Goal: Information Seeking & Learning: Learn about a topic

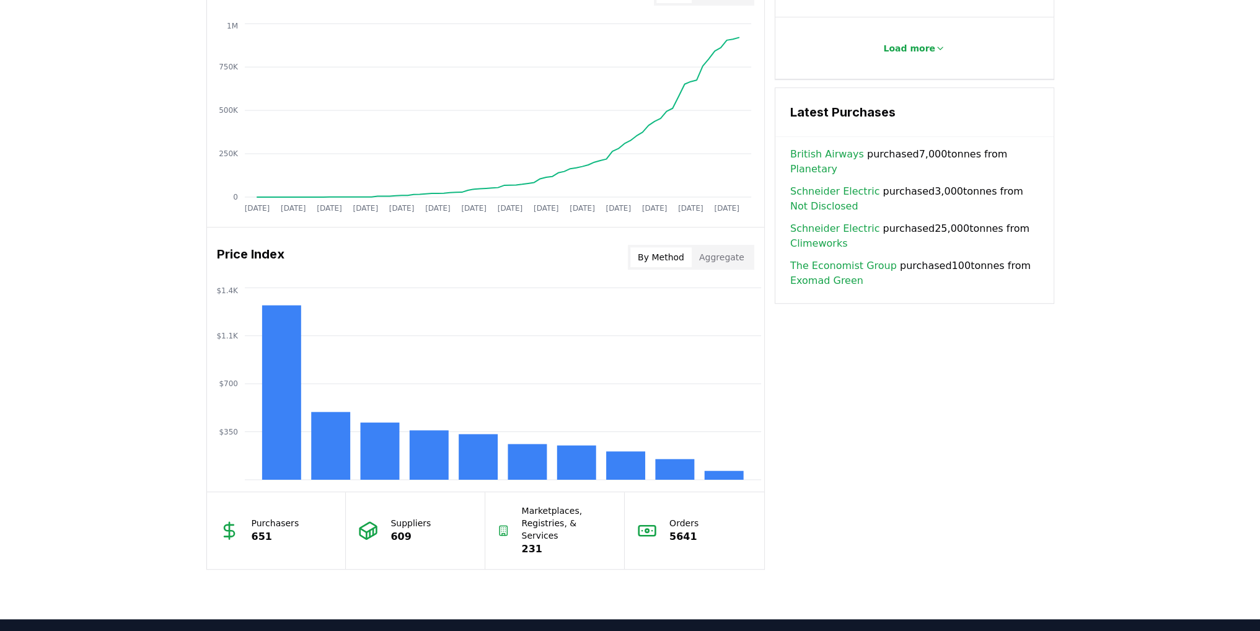
scroll to position [868, 0]
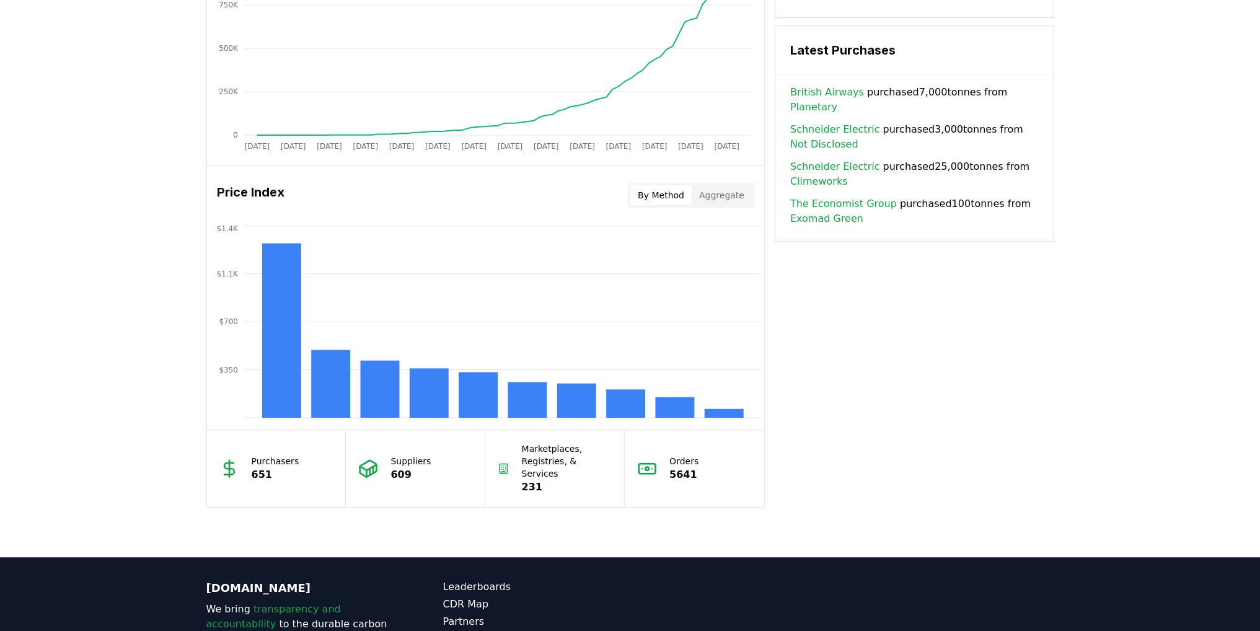
click at [725, 202] on button "Aggregate" at bounding box center [722, 195] width 60 height 20
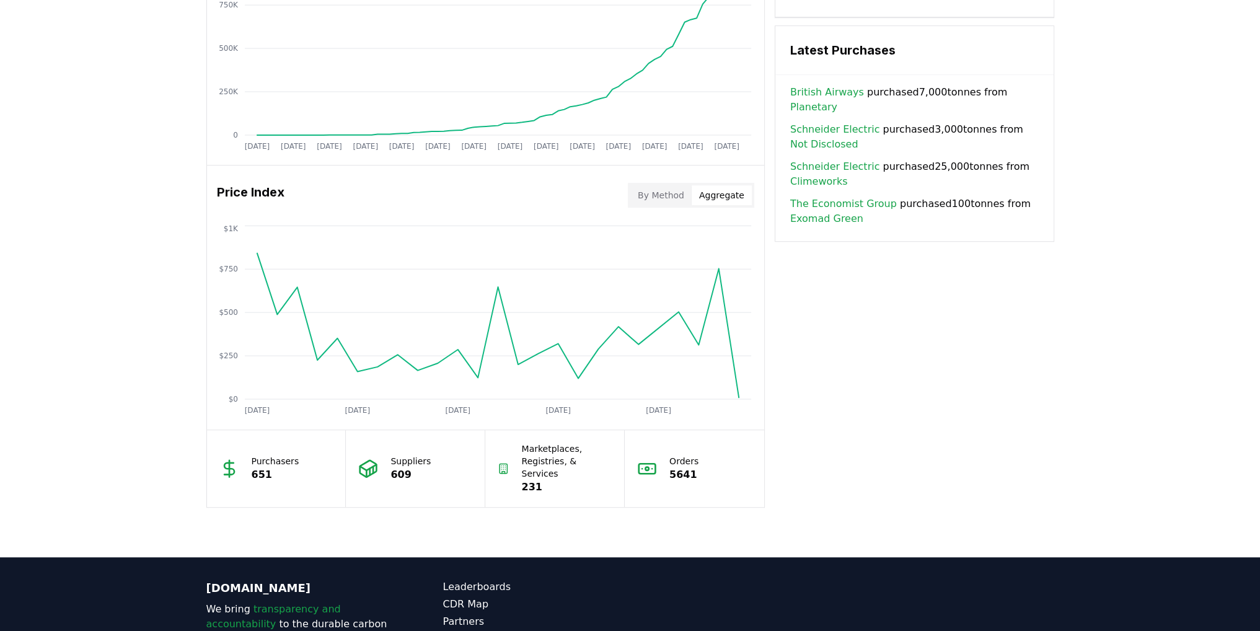
click at [679, 205] on div "By Method Aggregate" at bounding box center [691, 195] width 126 height 25
click at [675, 199] on button "By Method" at bounding box center [660, 195] width 61 height 20
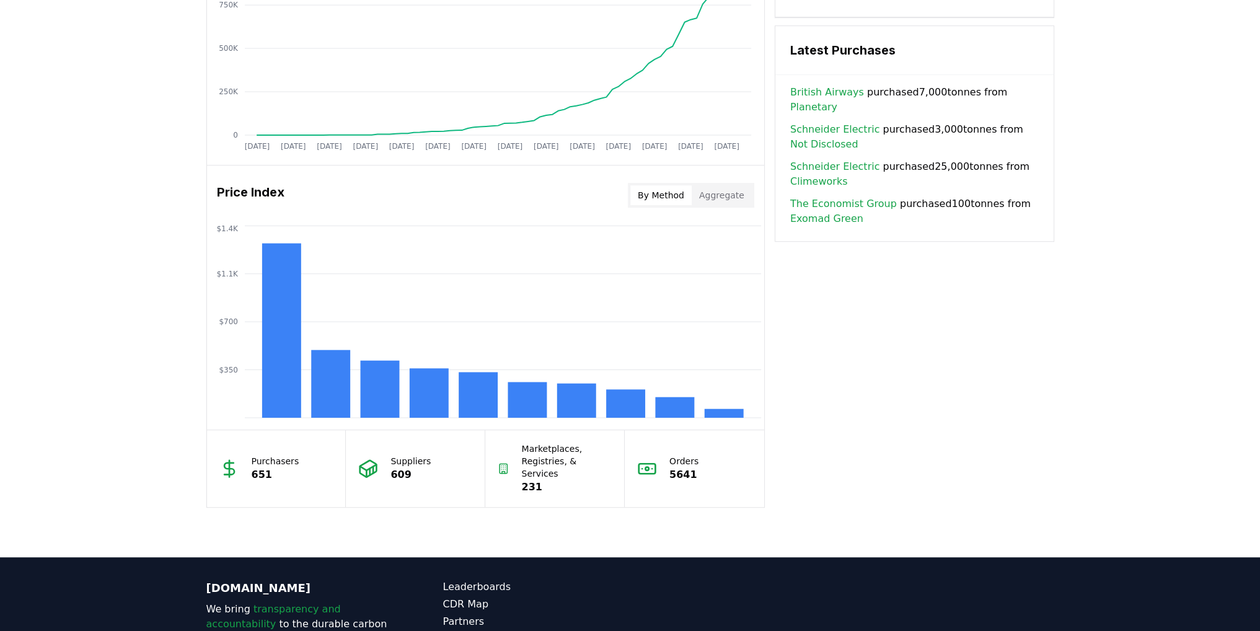
click at [729, 202] on button "Aggregate" at bounding box center [722, 195] width 60 height 20
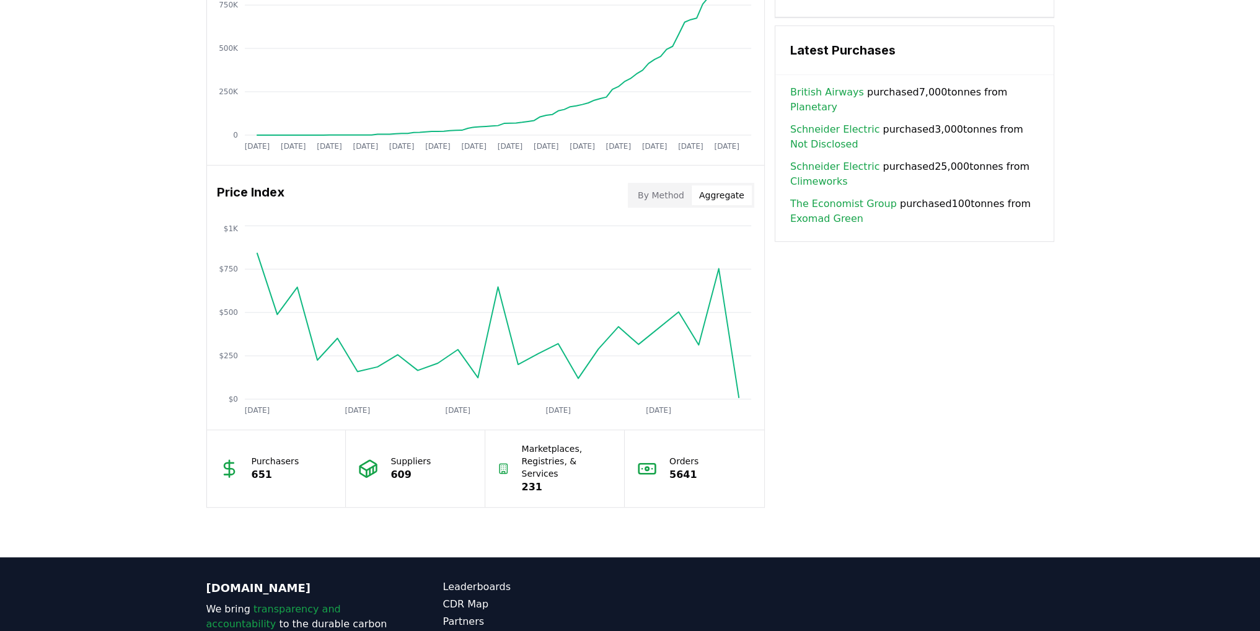
click at [674, 195] on button "By Method" at bounding box center [660, 195] width 61 height 20
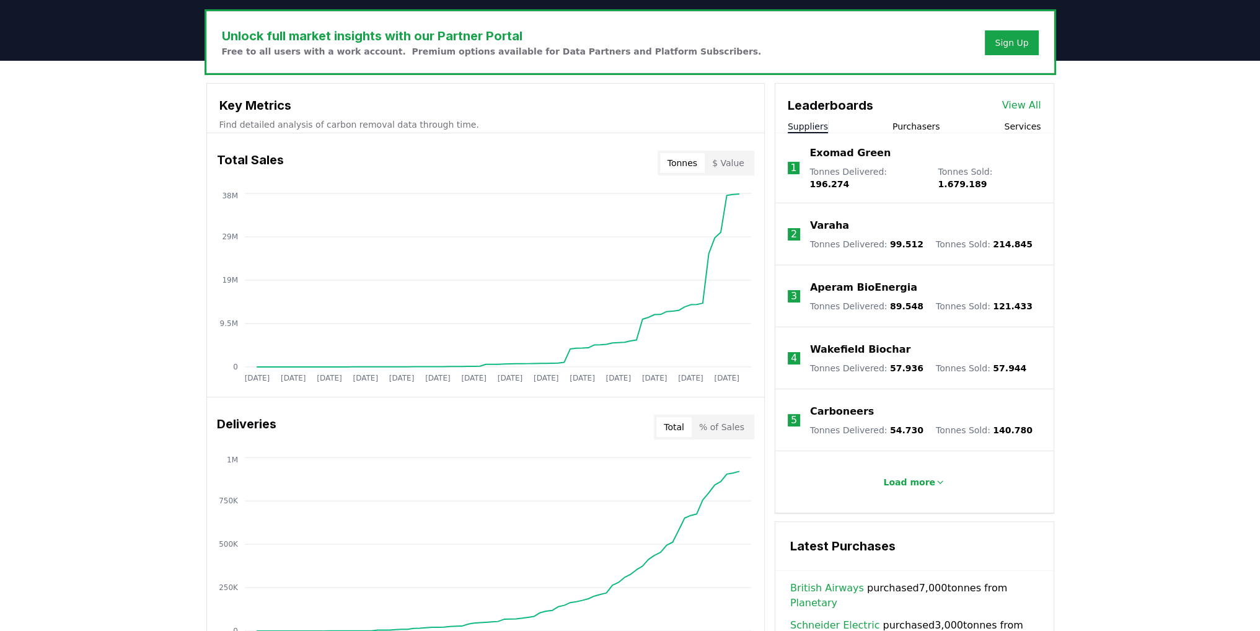
scroll to position [434, 0]
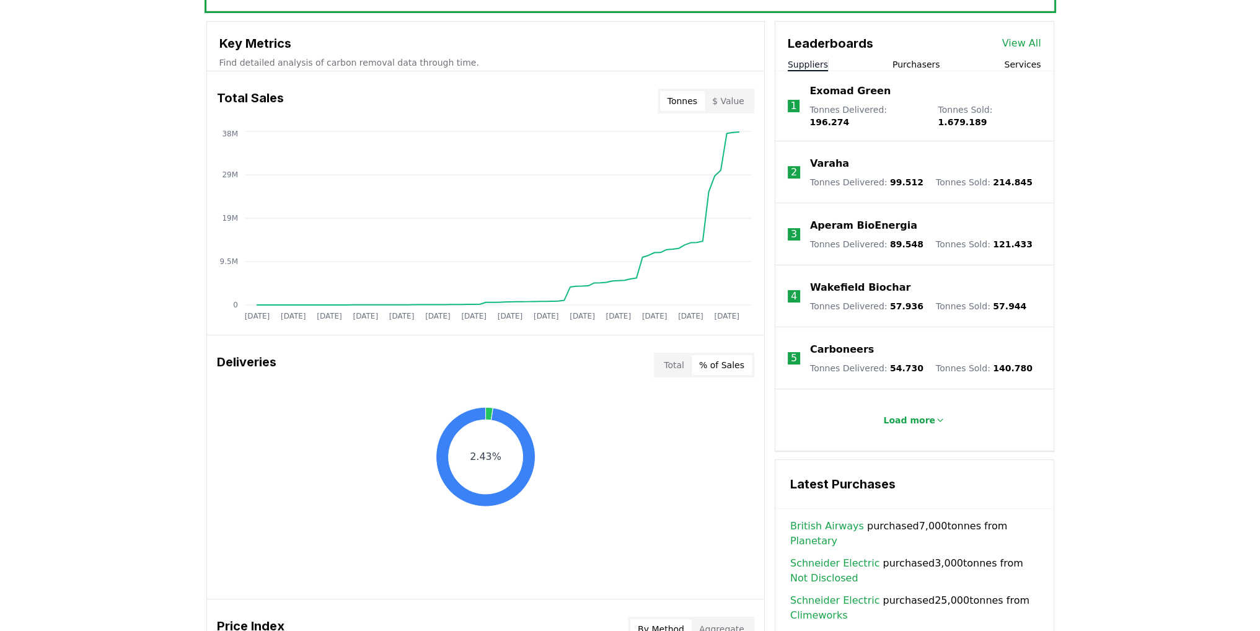
click at [721, 360] on button "% of Sales" at bounding box center [722, 365] width 60 height 20
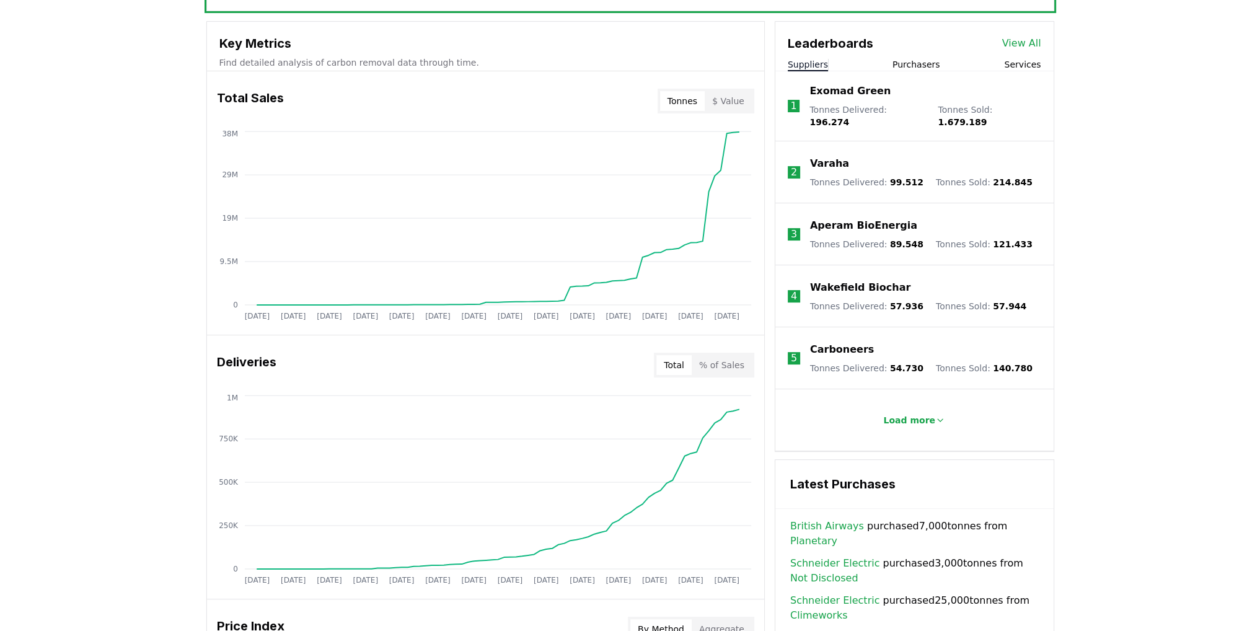
click at [677, 365] on button "Total" at bounding box center [673, 365] width 35 height 20
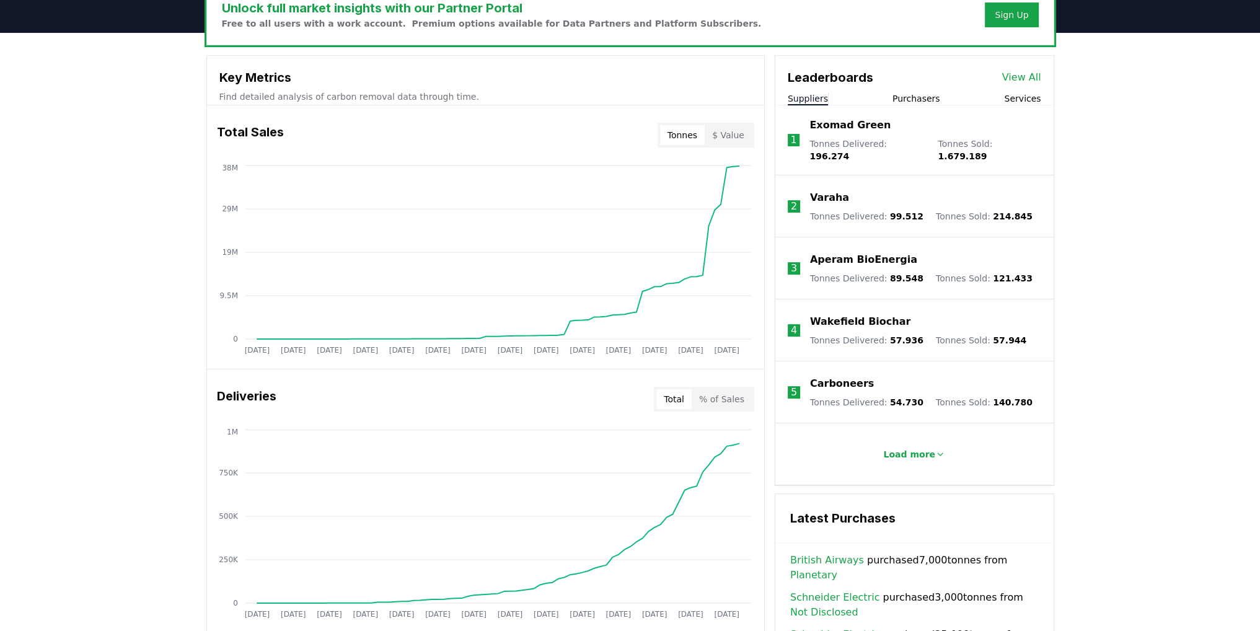
scroll to position [372, 0]
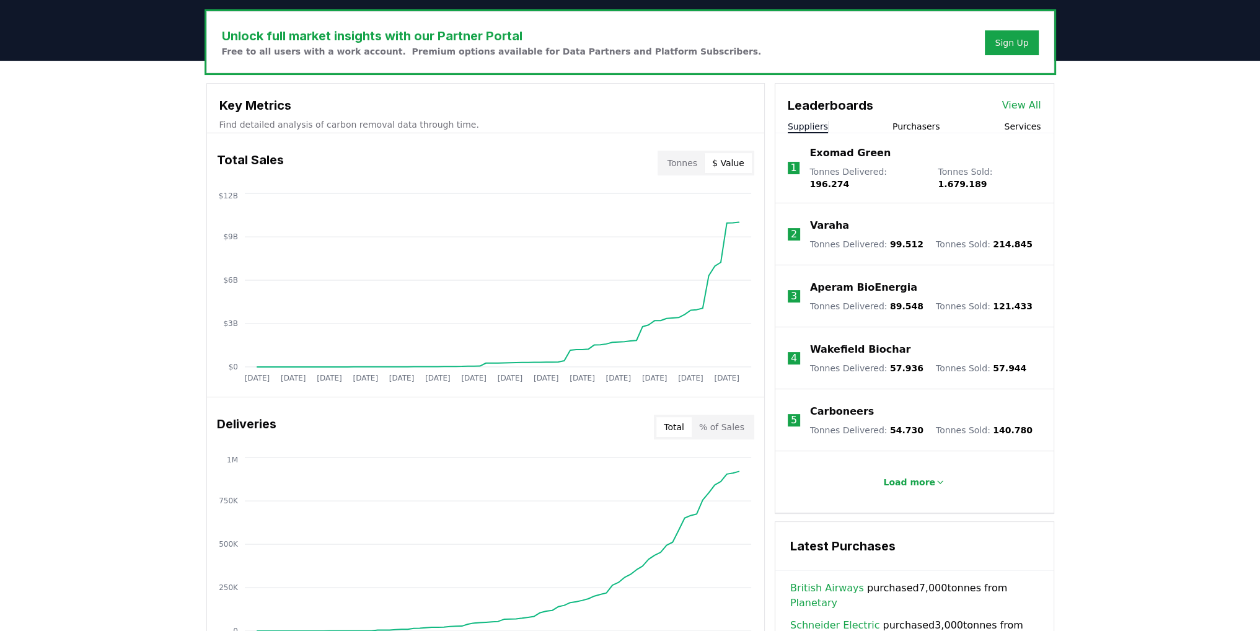
click at [735, 162] on button "$ Value" at bounding box center [728, 163] width 47 height 20
click at [682, 162] on button "Tonnes" at bounding box center [682, 163] width 45 height 20
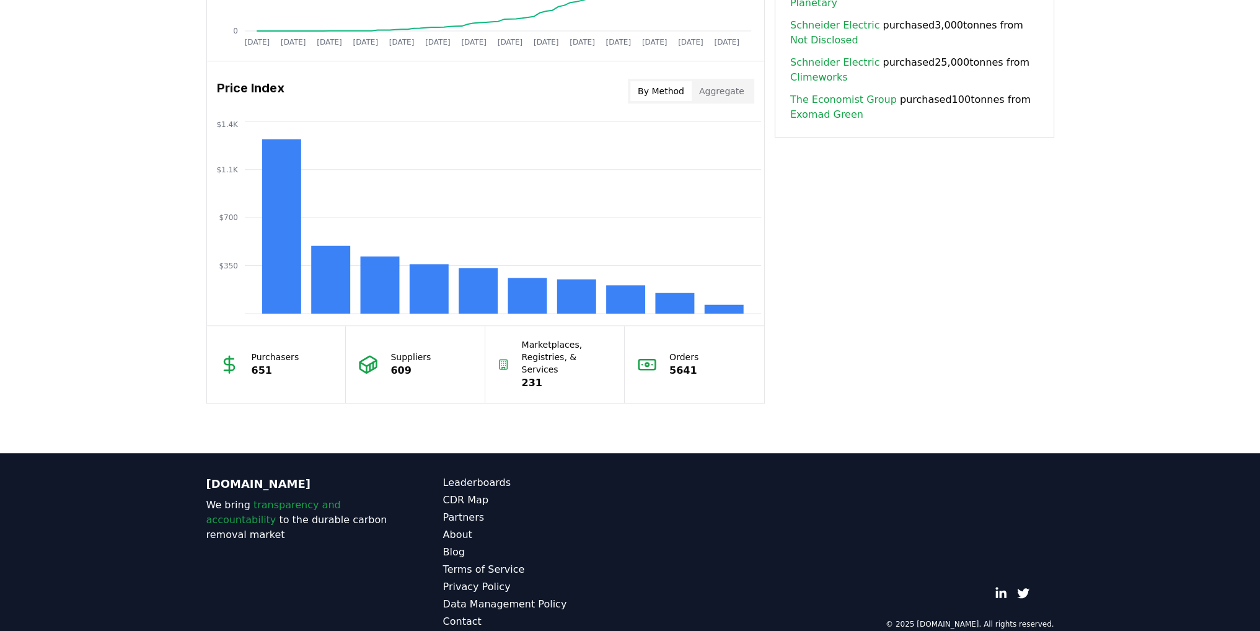
scroll to position [979, 0]
